Goal: Navigation & Orientation: Find specific page/section

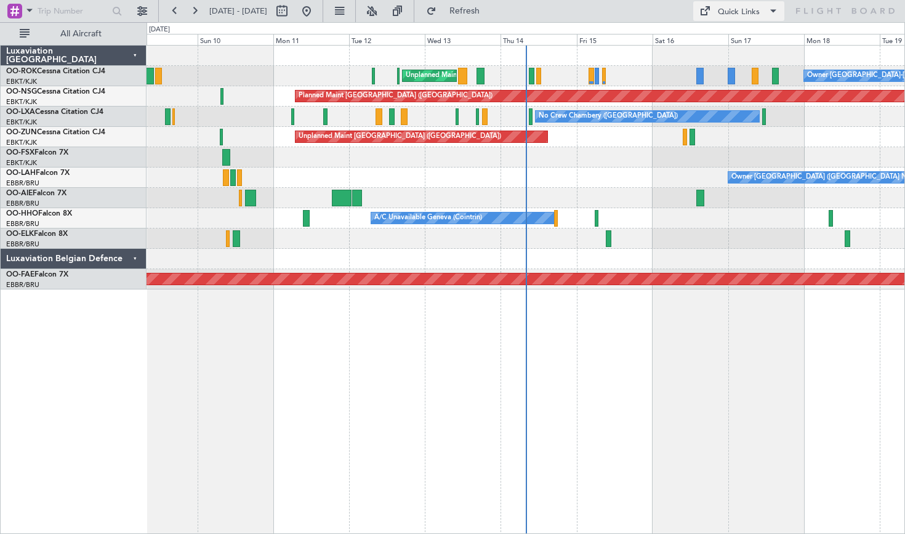
click at [729, 7] on div "Quick Links" at bounding box center [739, 12] width 42 height 12
click at [715, 66] on button "Crew Board" at bounding box center [739, 70] width 92 height 30
click at [711, 2] on button "Quick Links" at bounding box center [738, 11] width 91 height 20
click at [197, 22] on div "Unplanned Maint Kortrijk-Wevelgem Owner Kortrijk-Wevelgem Planned Maint Paris (…" at bounding box center [452, 278] width 905 height 512
click at [196, 15] on button at bounding box center [195, 11] width 20 height 20
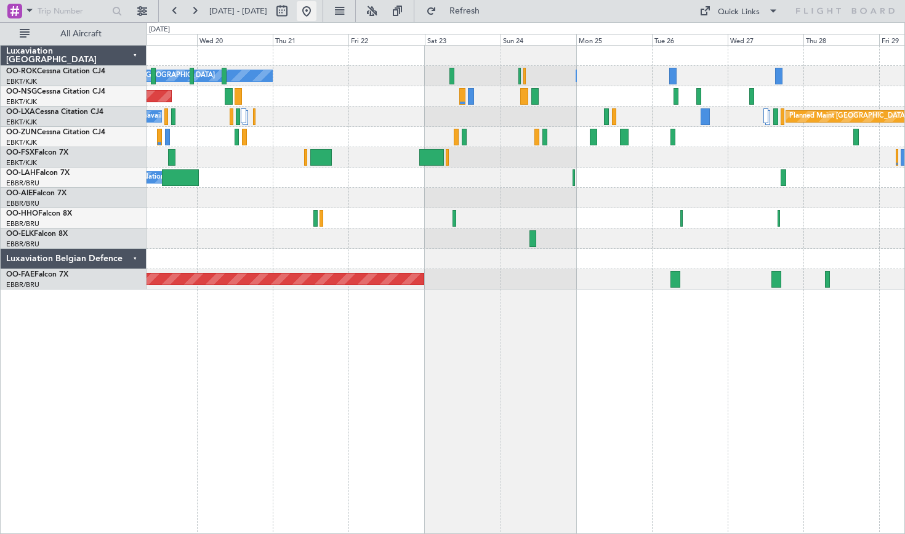
click at [317, 18] on button at bounding box center [307, 11] width 20 height 20
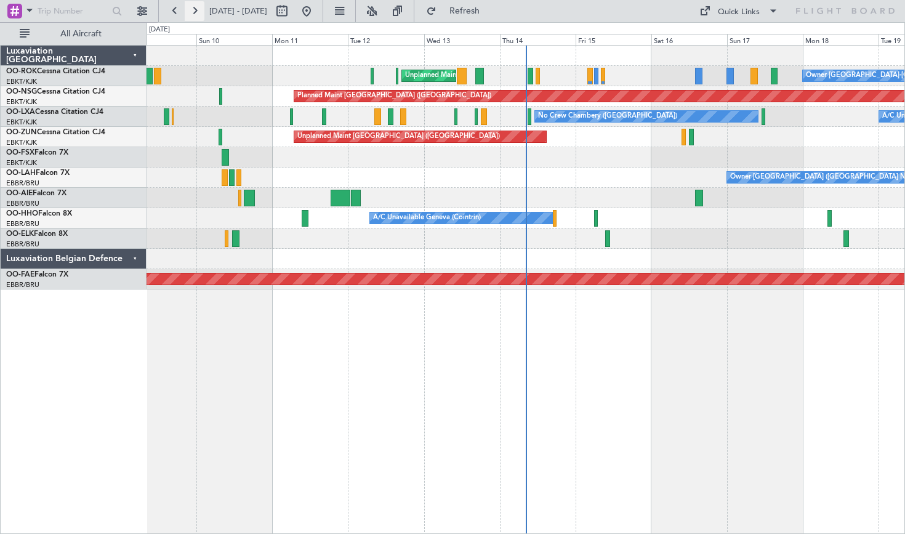
click at [197, 15] on button at bounding box center [195, 11] width 20 height 20
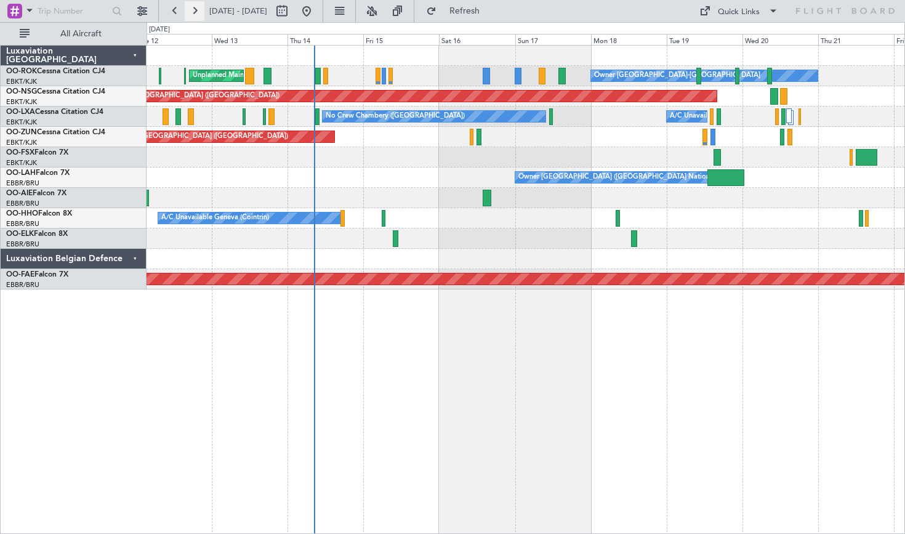
click at [197, 15] on button at bounding box center [195, 11] width 20 height 20
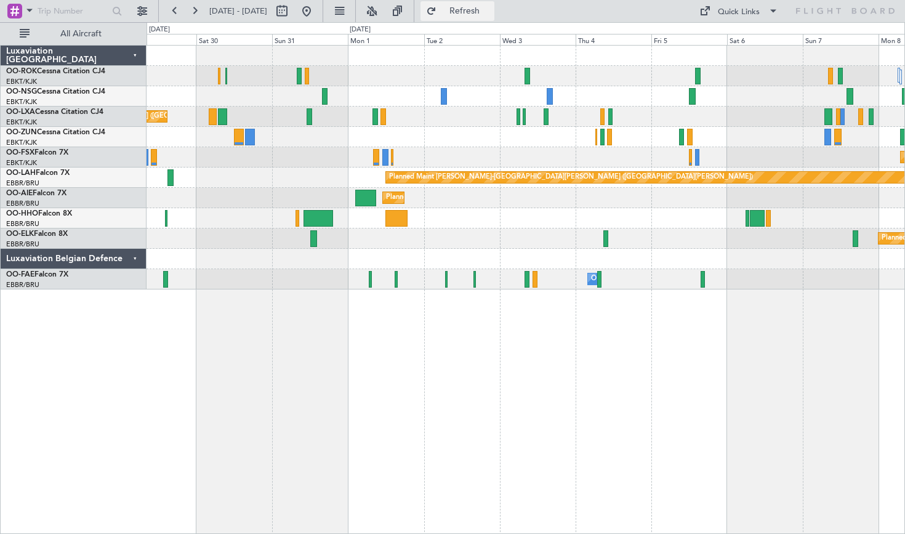
click at [473, 17] on button "Refresh" at bounding box center [458, 11] width 74 height 20
